Goal: Task Accomplishment & Management: Manage account settings

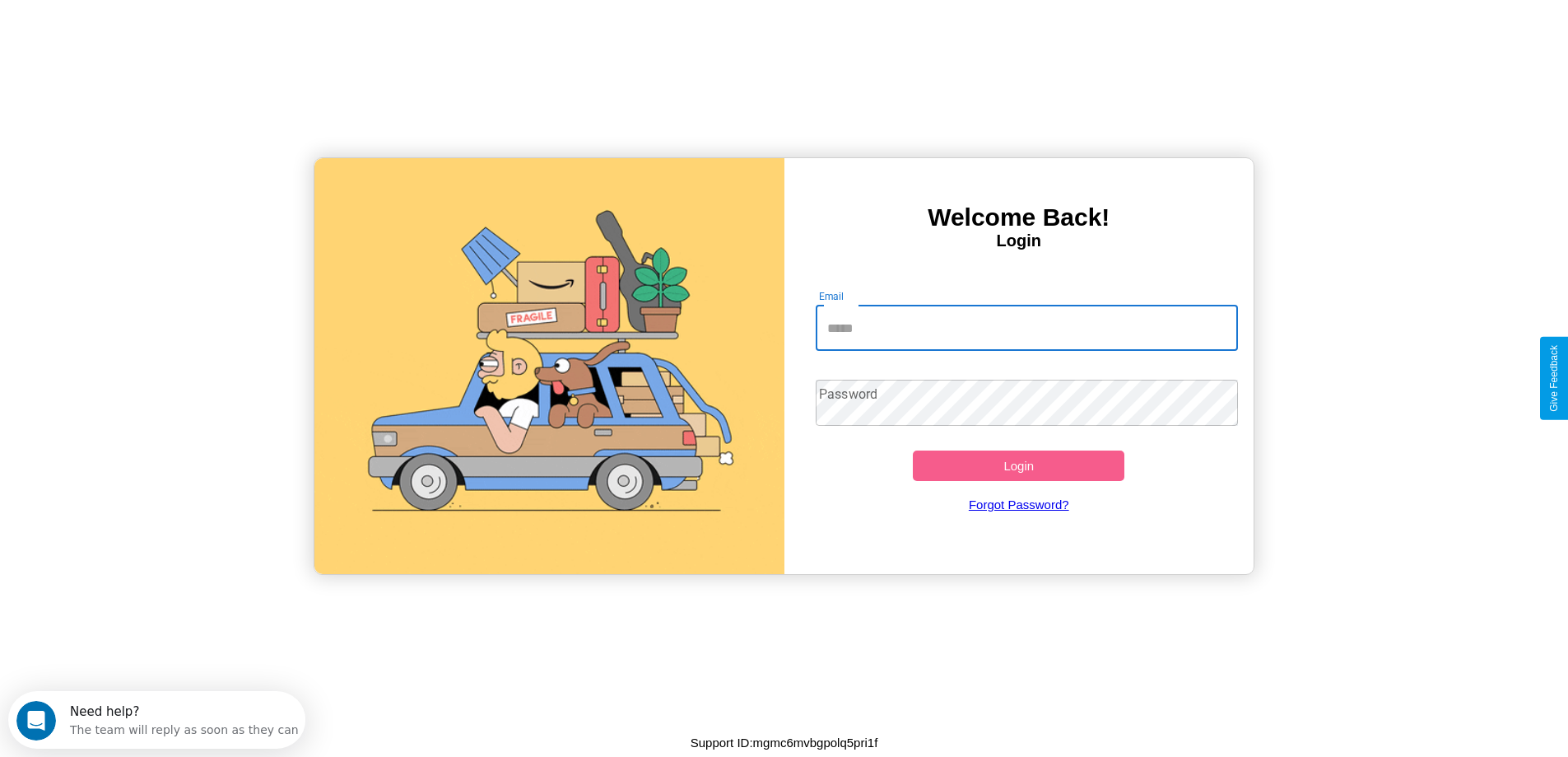
click at [1026, 327] on input "Email" at bounding box center [1027, 327] width 423 height 46
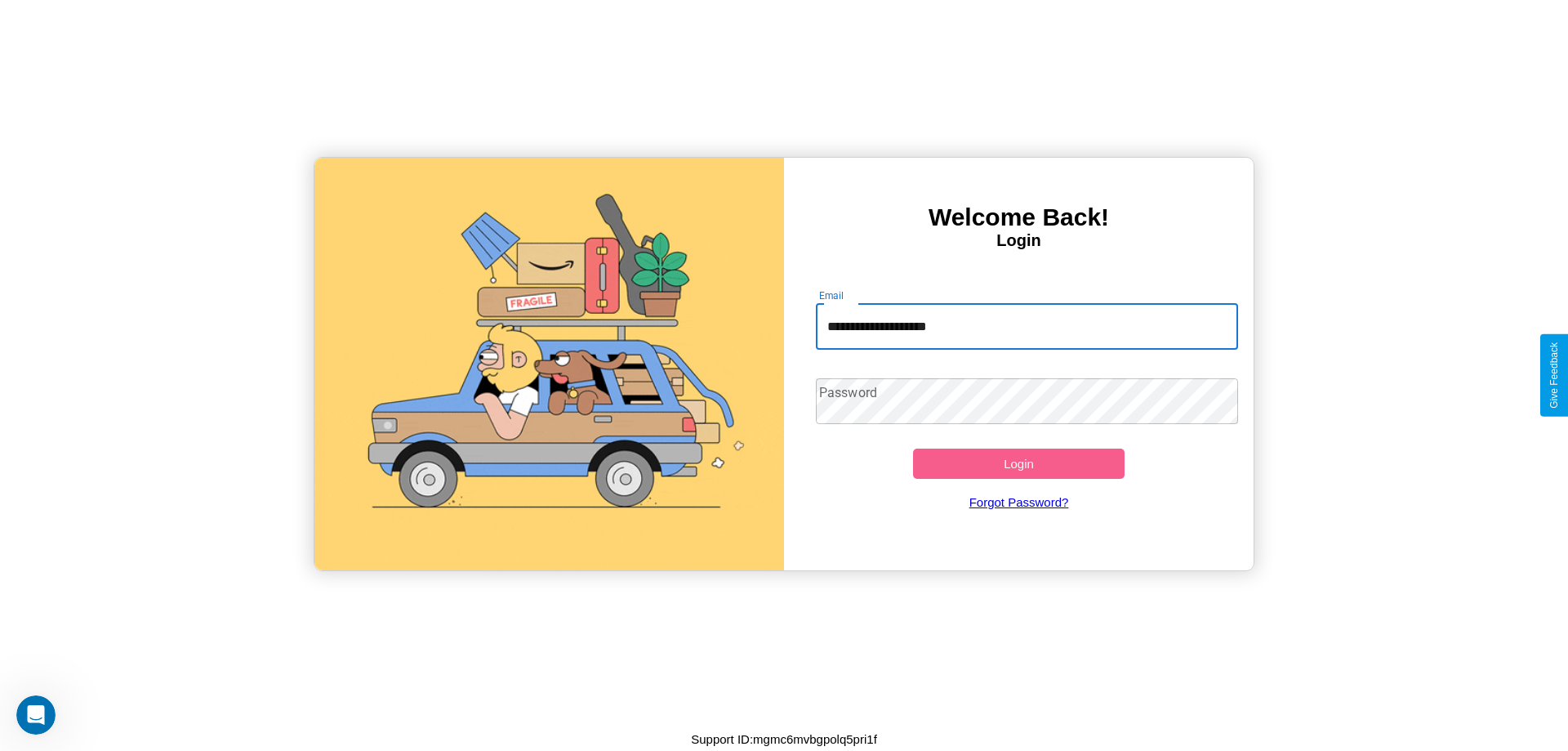
type input "**********"
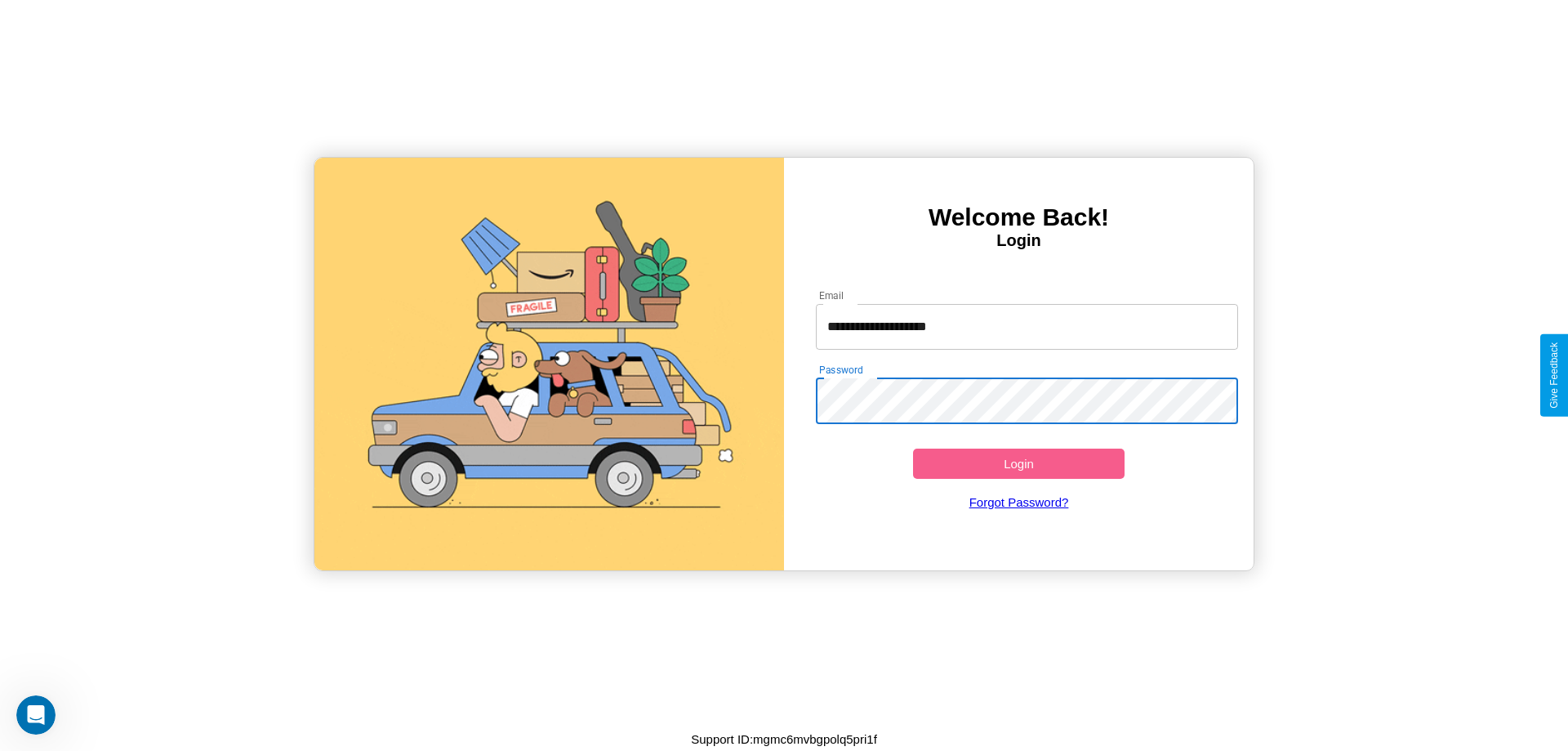
click at [1018, 464] on button "Login" at bounding box center [1018, 464] width 212 height 30
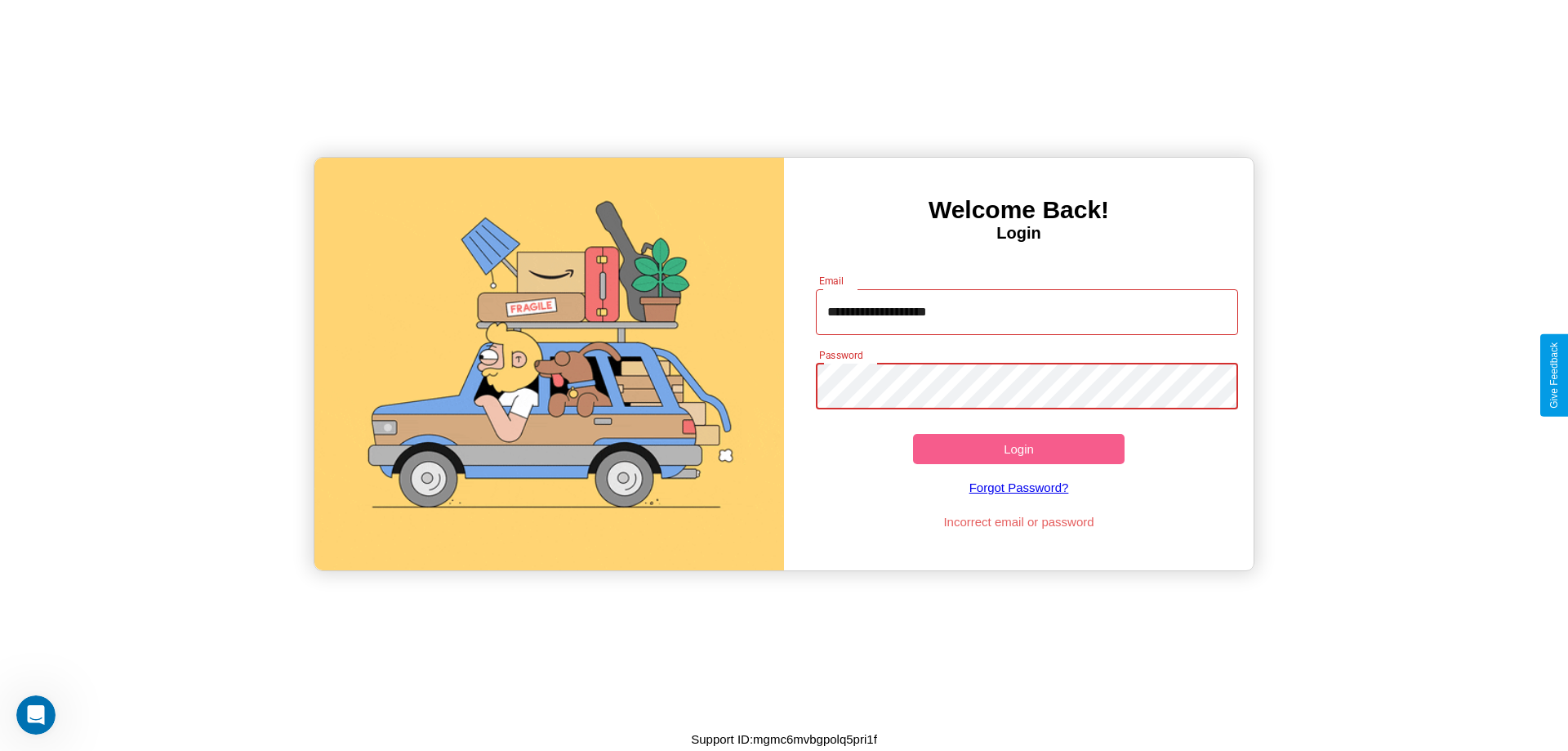
click at [1018, 449] on button "Login" at bounding box center [1018, 449] width 212 height 30
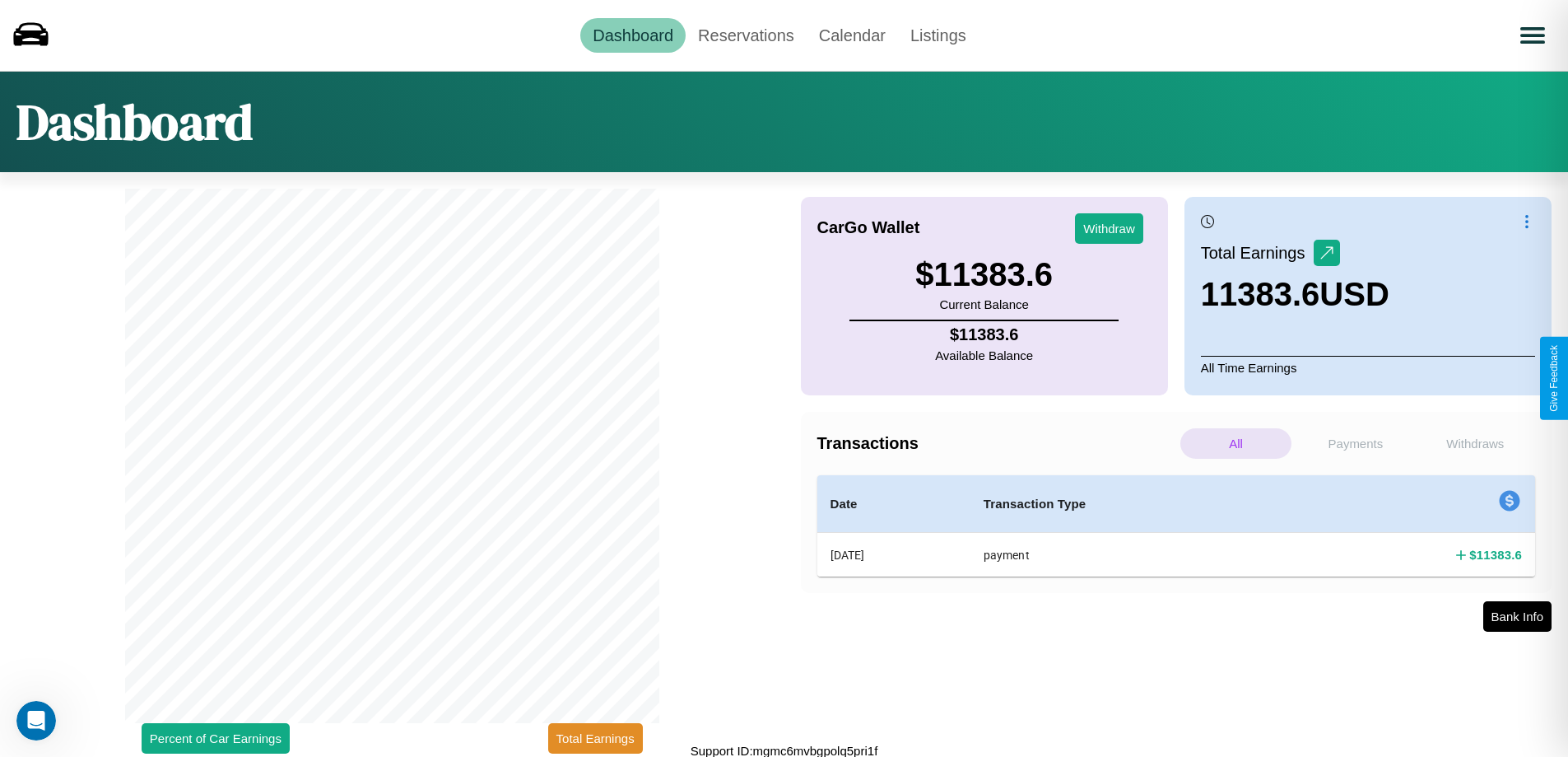
click at [1355, 443] on p "Payments" at bounding box center [1355, 443] width 111 height 30
click at [595, 738] on button "Total Earnings" at bounding box center [595, 738] width 95 height 30
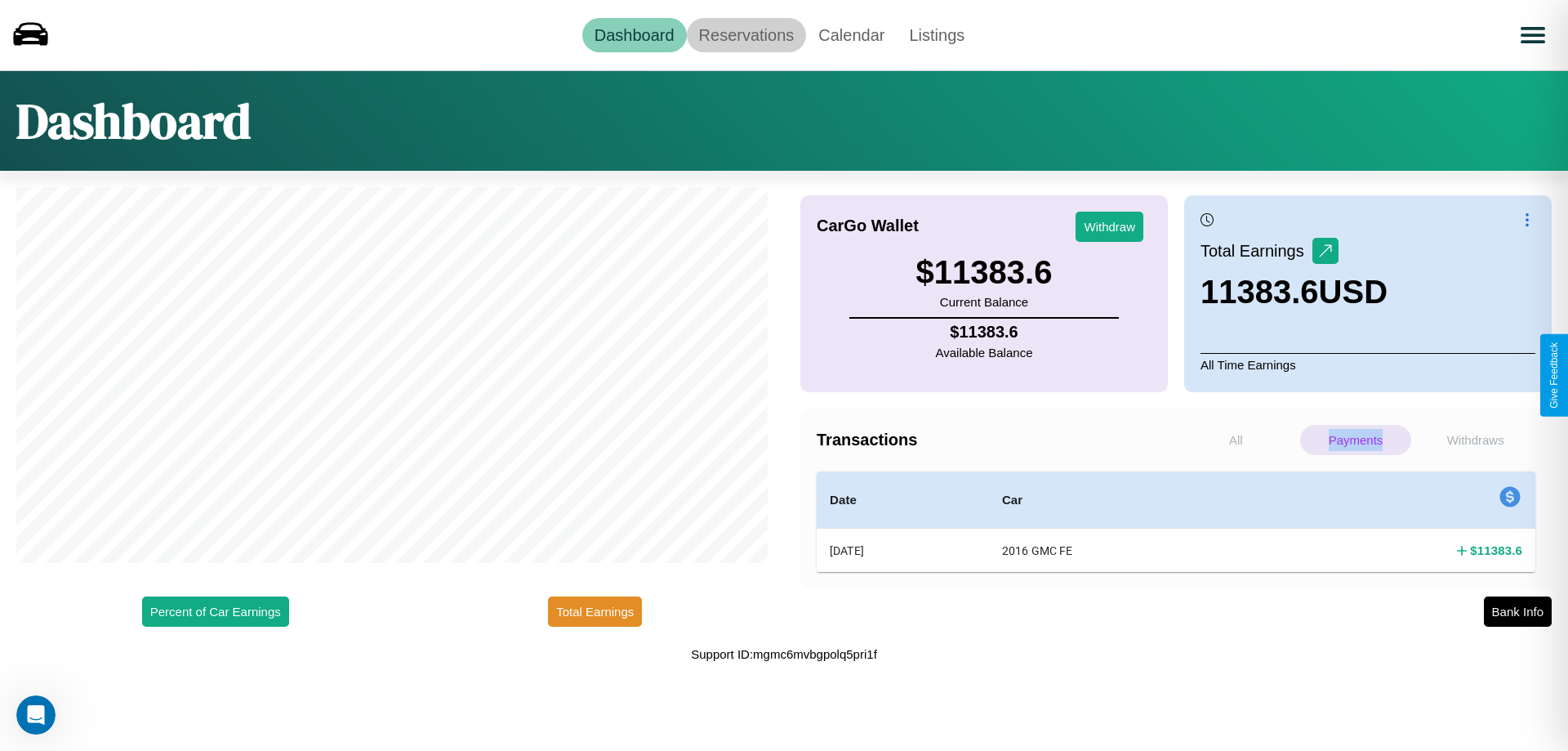
click at [746, 34] on link "Reservations" at bounding box center [747, 35] width 120 height 34
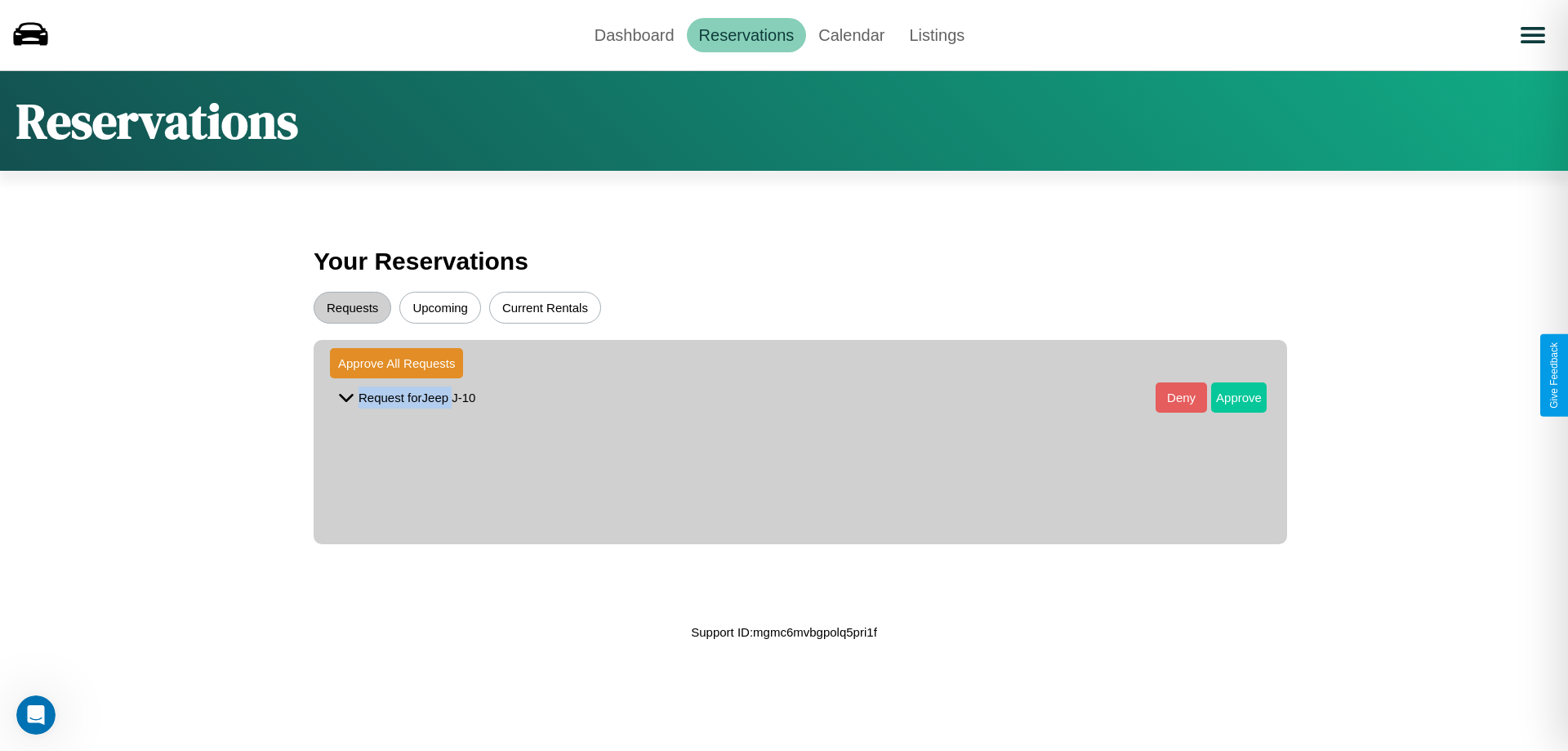
click at [1227, 397] on button "Approve" at bounding box center [1238, 397] width 56 height 30
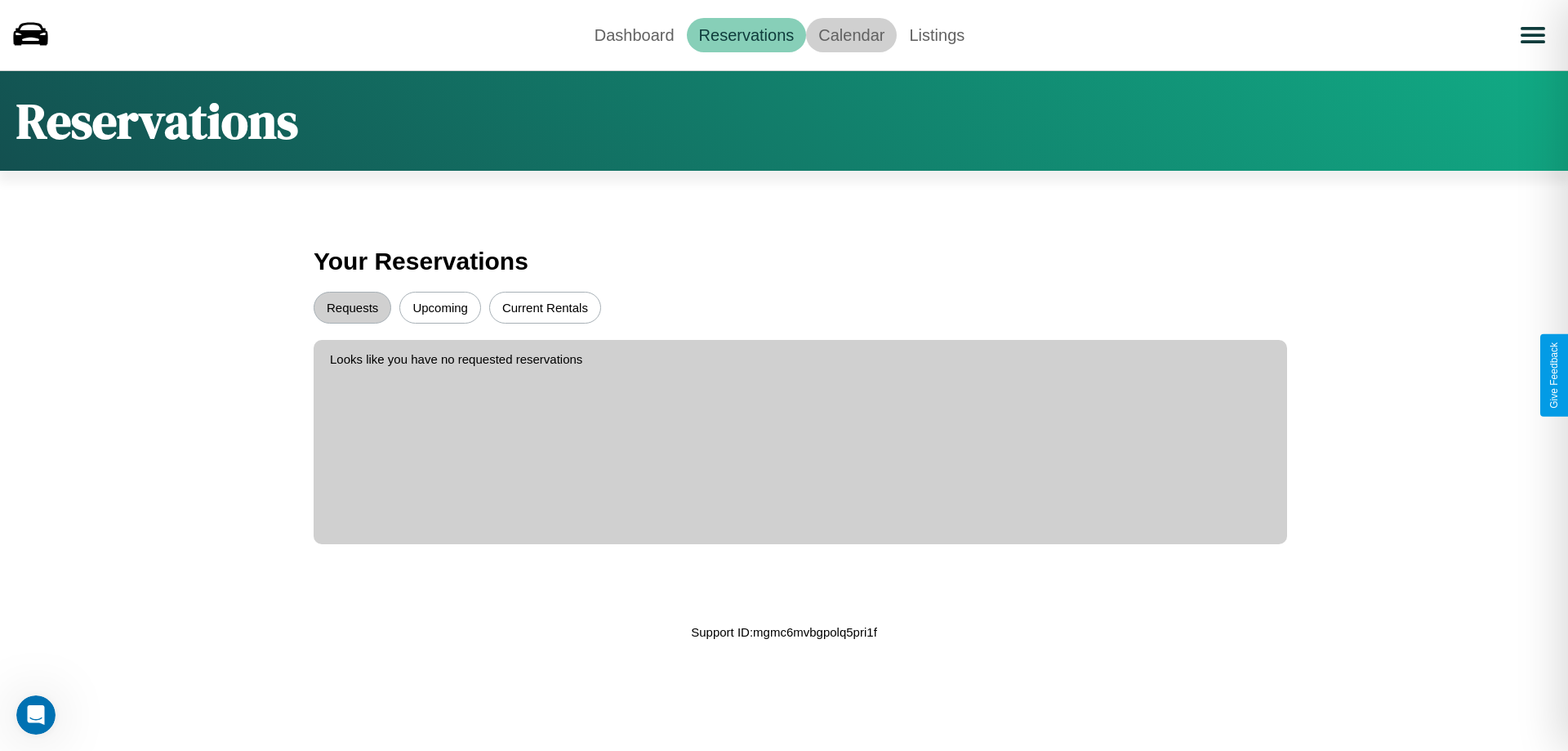
click at [851, 34] on link "Calendar" at bounding box center [851, 35] width 91 height 34
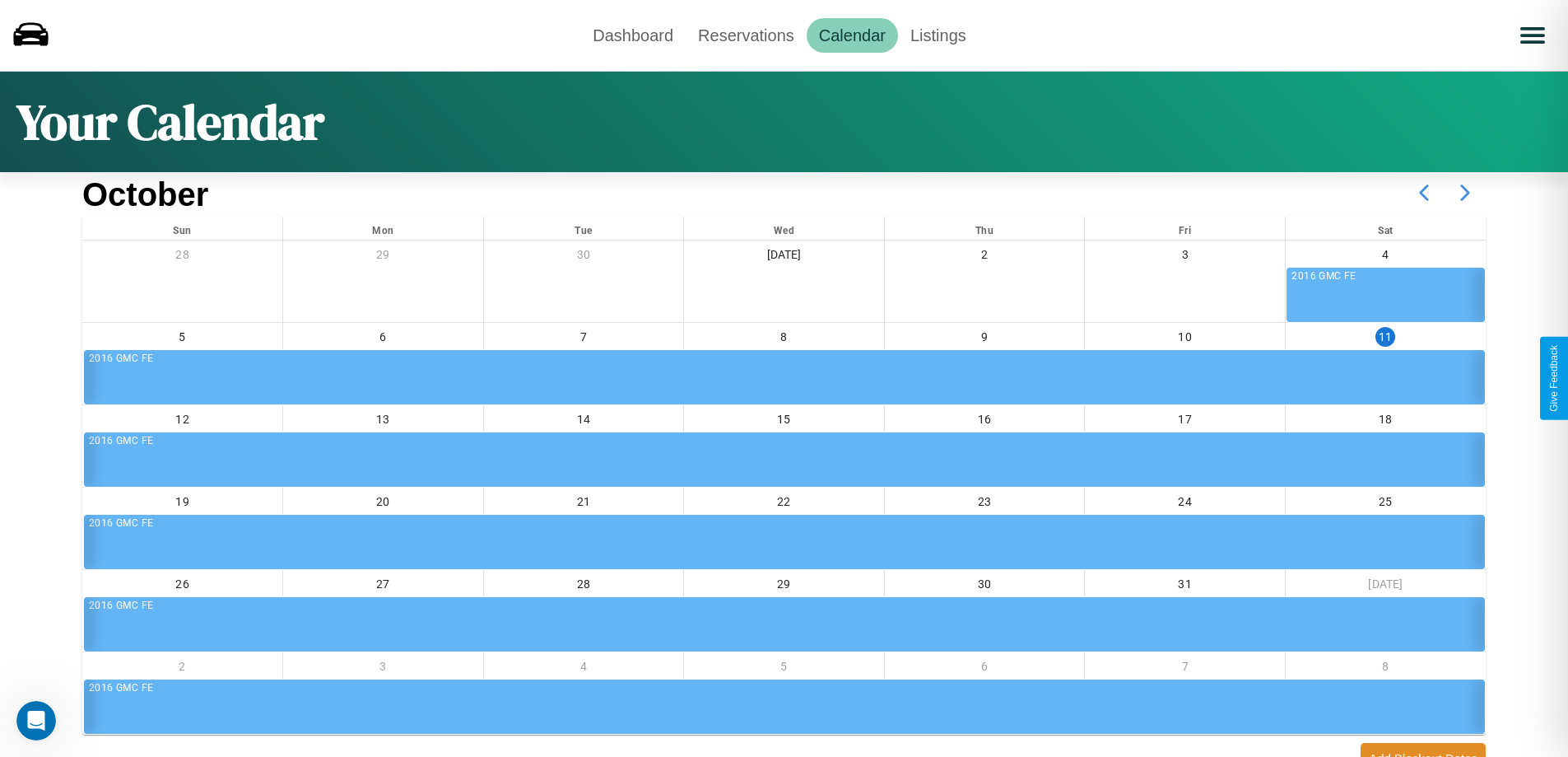
click at [1466, 193] on icon at bounding box center [1465, 193] width 41 height 41
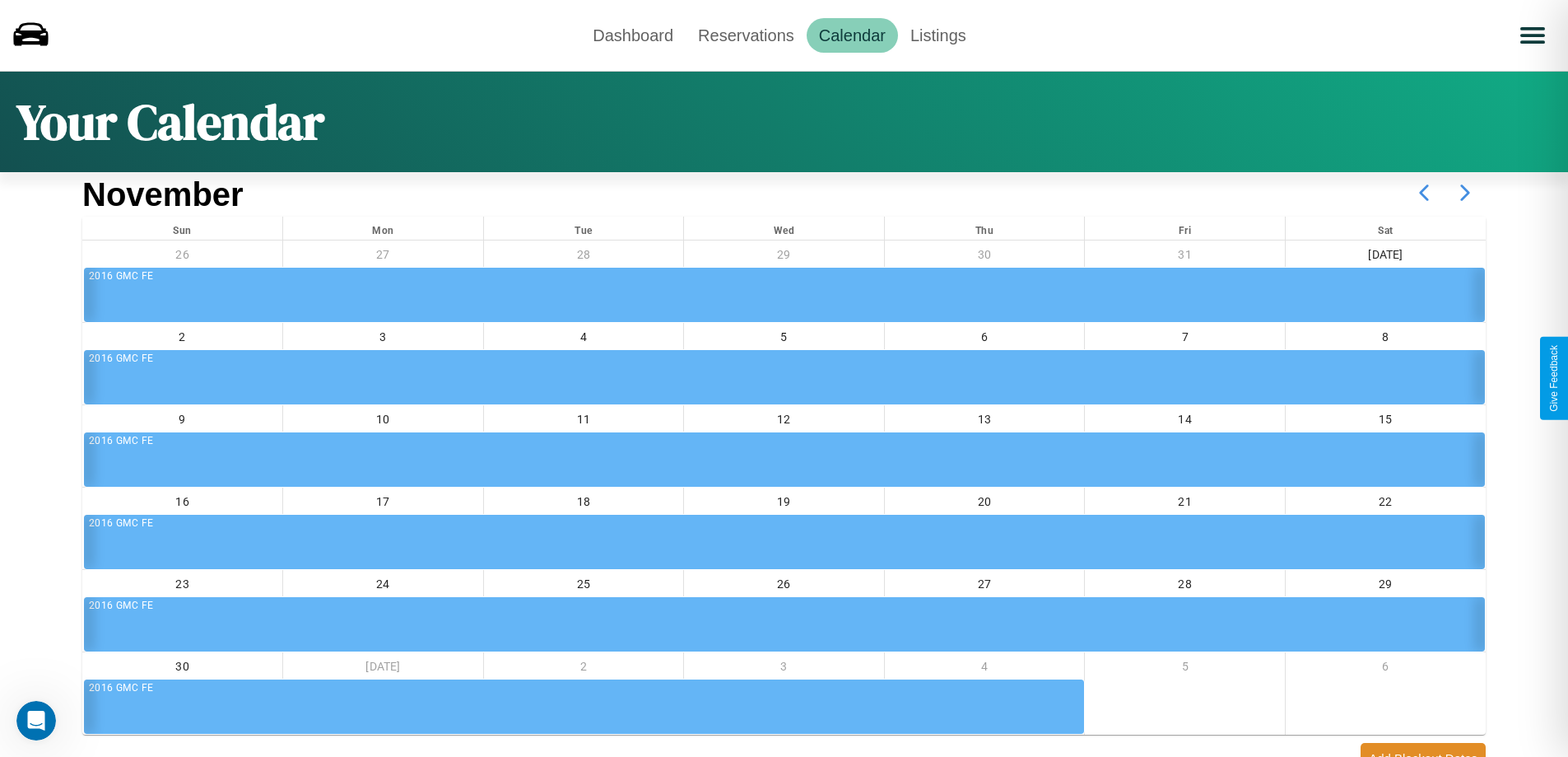
click at [1466, 193] on icon at bounding box center [1465, 193] width 41 height 41
